Goal: Transaction & Acquisition: Purchase product/service

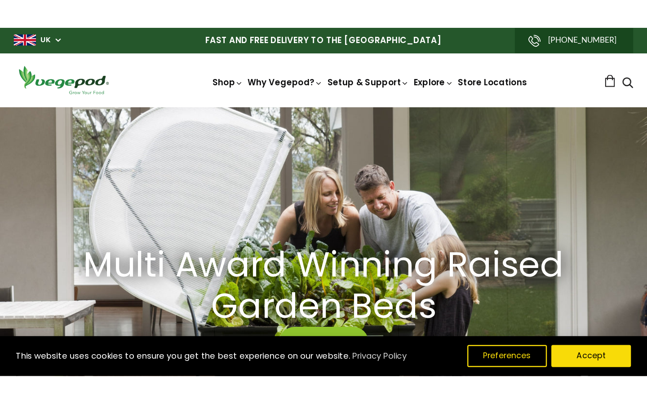
scroll to position [0, 309]
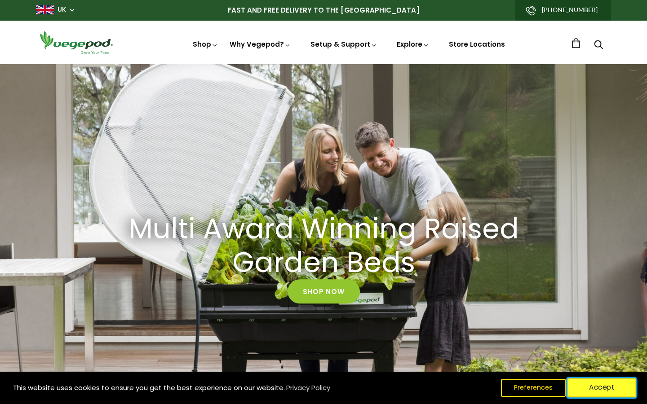
click at [525, 283] on button "Accept" at bounding box center [602, 388] width 69 height 19
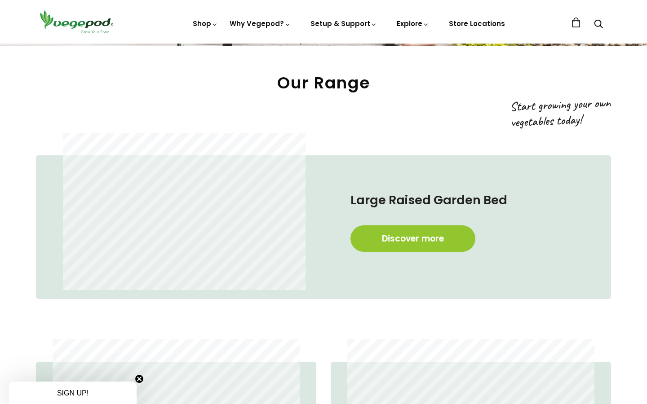
scroll to position [405, 0]
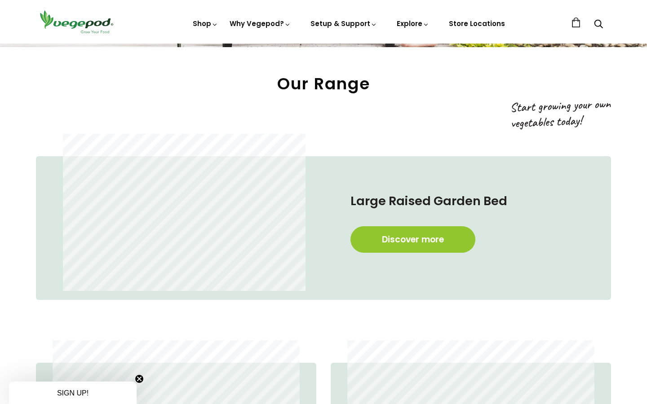
click at [401, 243] on link "Discover more" at bounding box center [413, 239] width 125 height 27
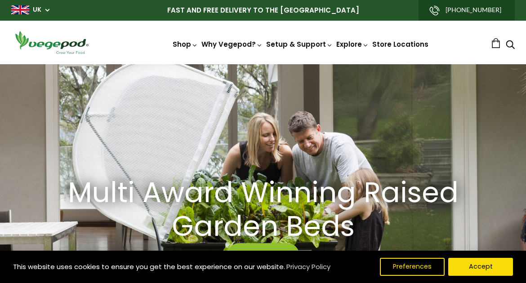
scroll to position [0, 248]
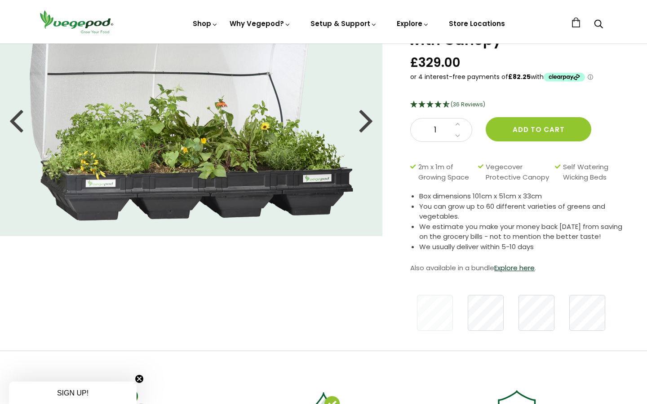
scroll to position [62, 0]
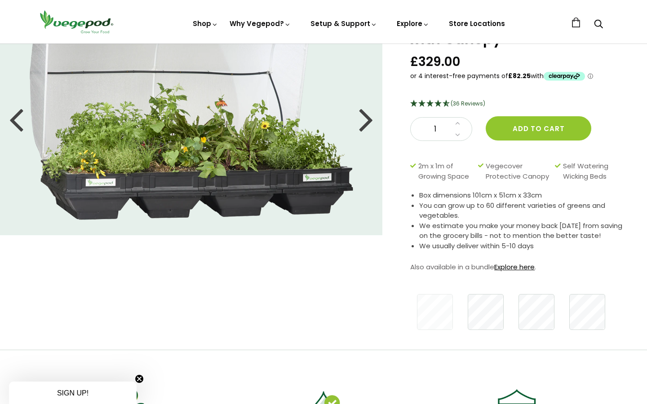
click at [512, 266] on link "Explore here" at bounding box center [514, 266] width 40 height 9
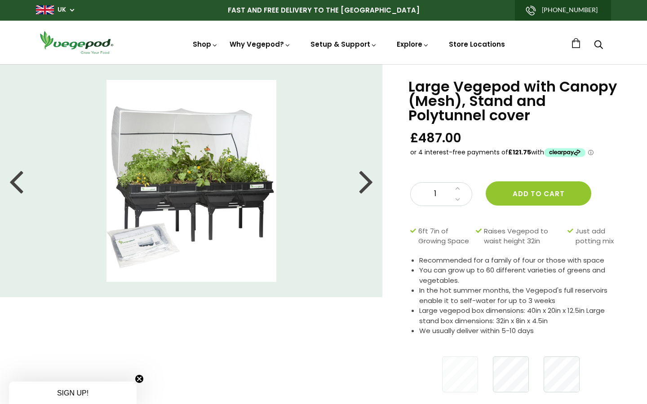
click at [19, 189] on div at bounding box center [16, 181] width 14 height 40
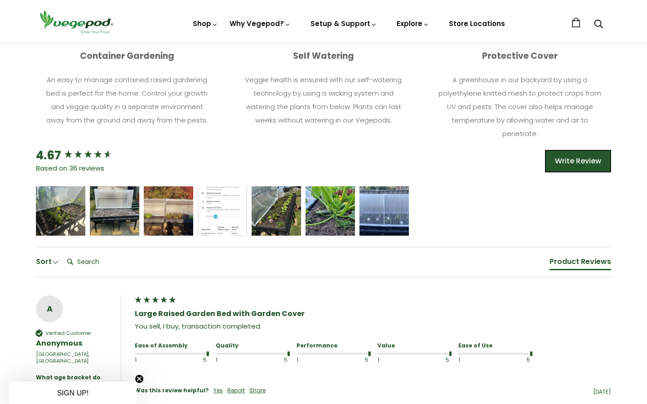
scroll to position [472, 0]
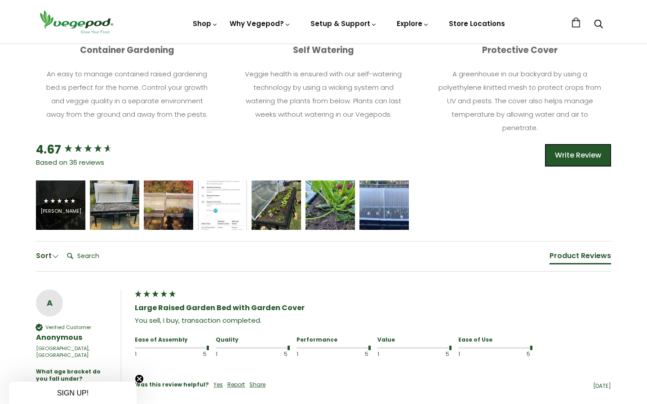
click at [58, 195] on div "[PERSON_NAME]" at bounding box center [60, 205] width 49 height 49
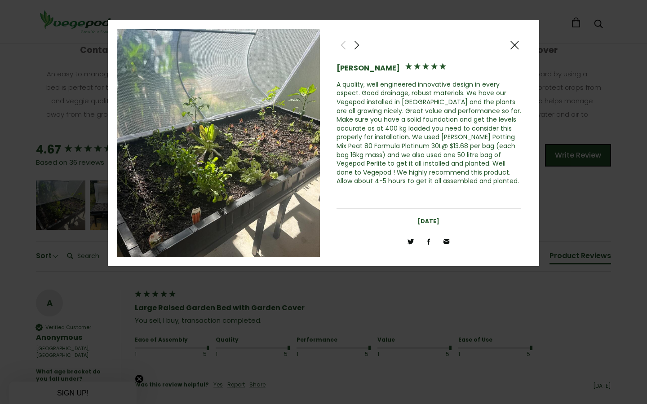
click at [516, 41] on span at bounding box center [514, 45] width 11 height 11
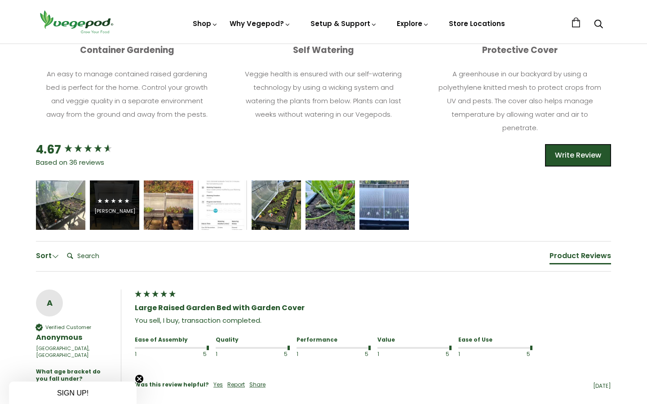
click at [112, 208] on div "[PERSON_NAME]" at bounding box center [114, 211] width 41 height 7
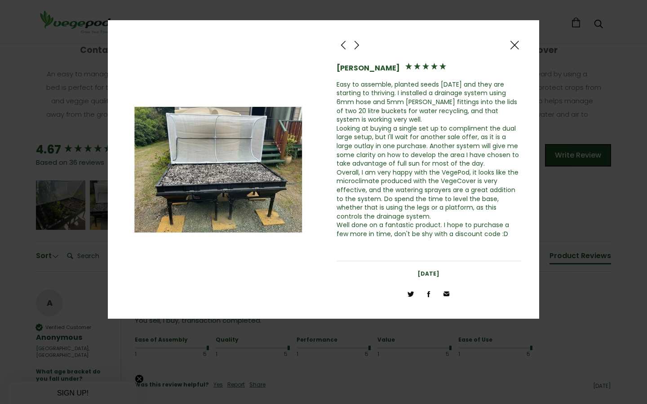
click at [513, 40] on span at bounding box center [514, 45] width 11 height 11
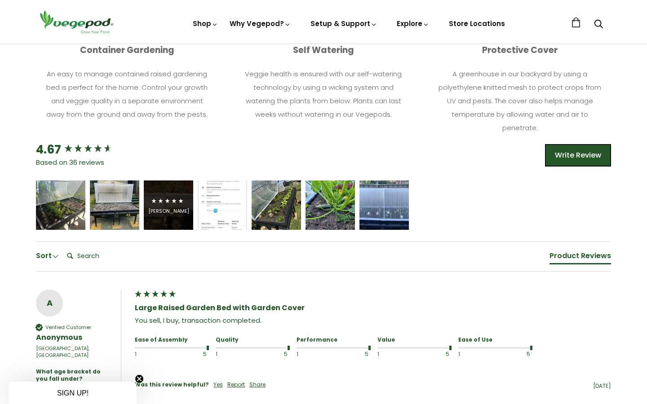
click at [165, 205] on span "5 star rating" at bounding box center [168, 201] width 34 height 11
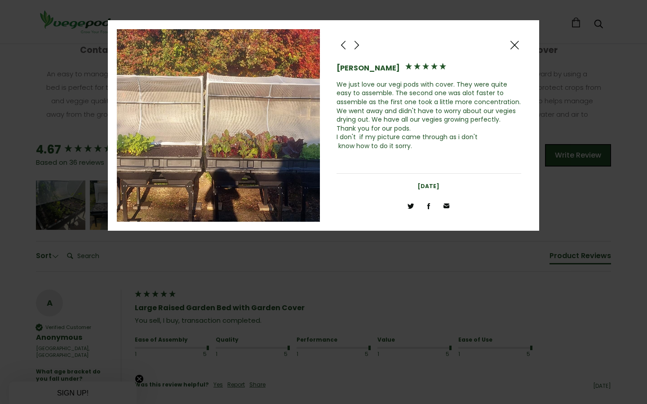
click at [511, 46] on span at bounding box center [514, 45] width 11 height 11
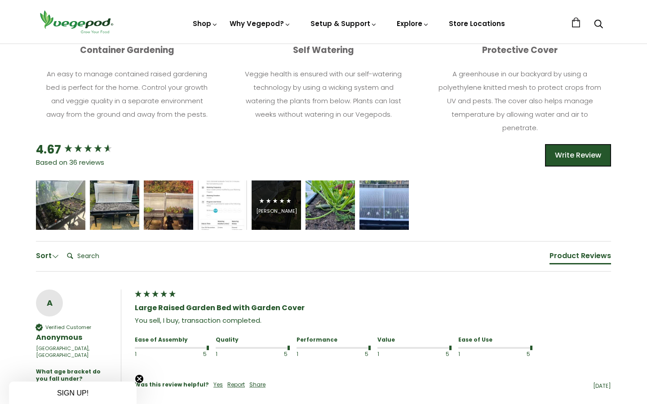
click at [274, 203] on icon "5 star rating" at bounding box center [275, 201] width 6 height 6
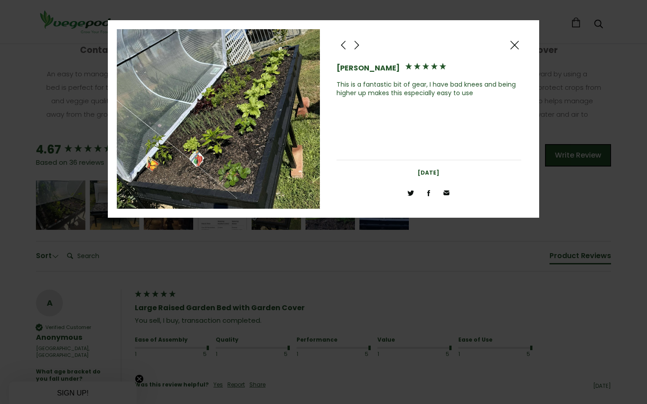
click at [514, 43] on span at bounding box center [514, 45] width 11 height 11
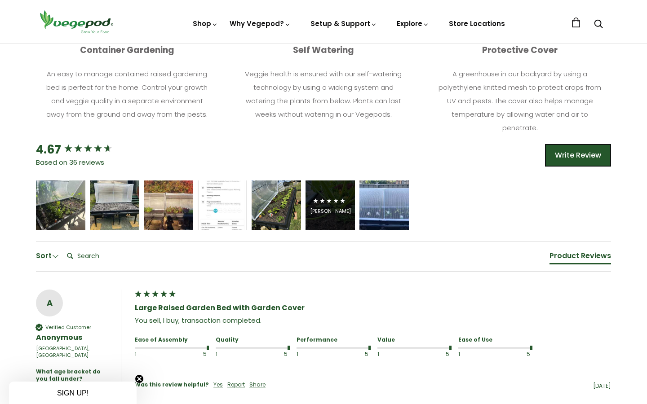
click at [341, 207] on div "[PERSON_NAME]" at bounding box center [330, 205] width 41 height 19
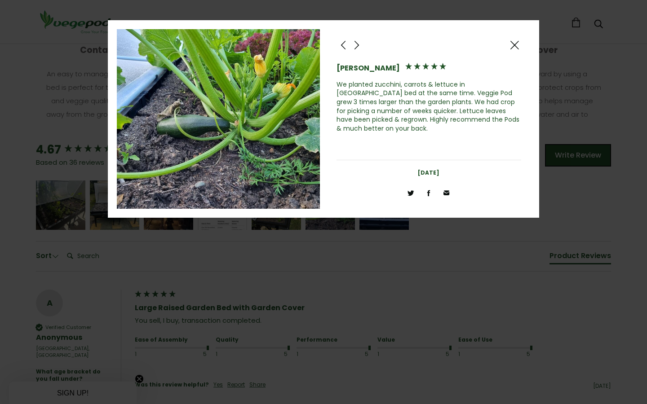
click at [513, 46] on span at bounding box center [514, 45] width 11 height 11
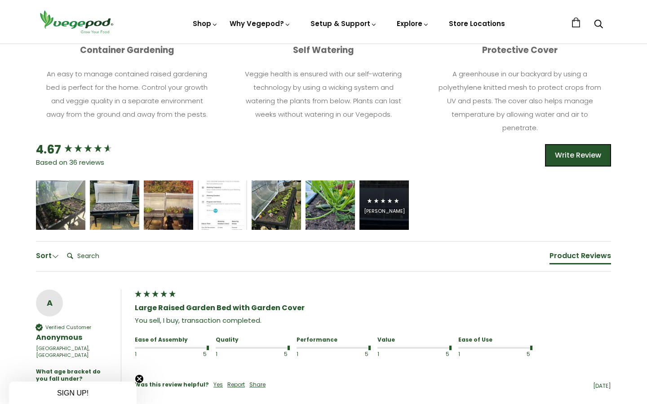
click at [383, 208] on div "[PERSON_NAME]" at bounding box center [384, 211] width 41 height 7
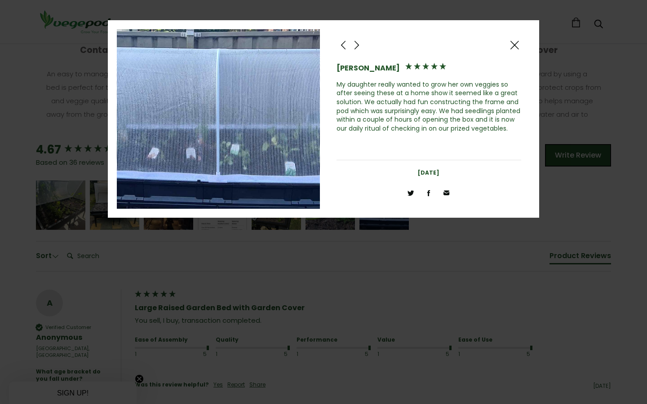
click at [513, 48] on span at bounding box center [514, 45] width 11 height 11
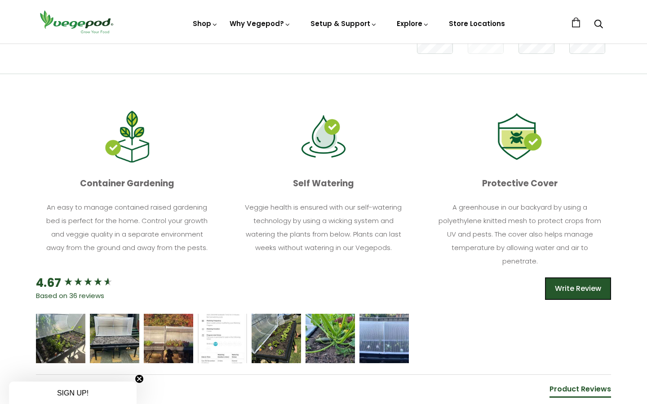
scroll to position [115, 0]
